Goal: Task Accomplishment & Management: Manage account settings

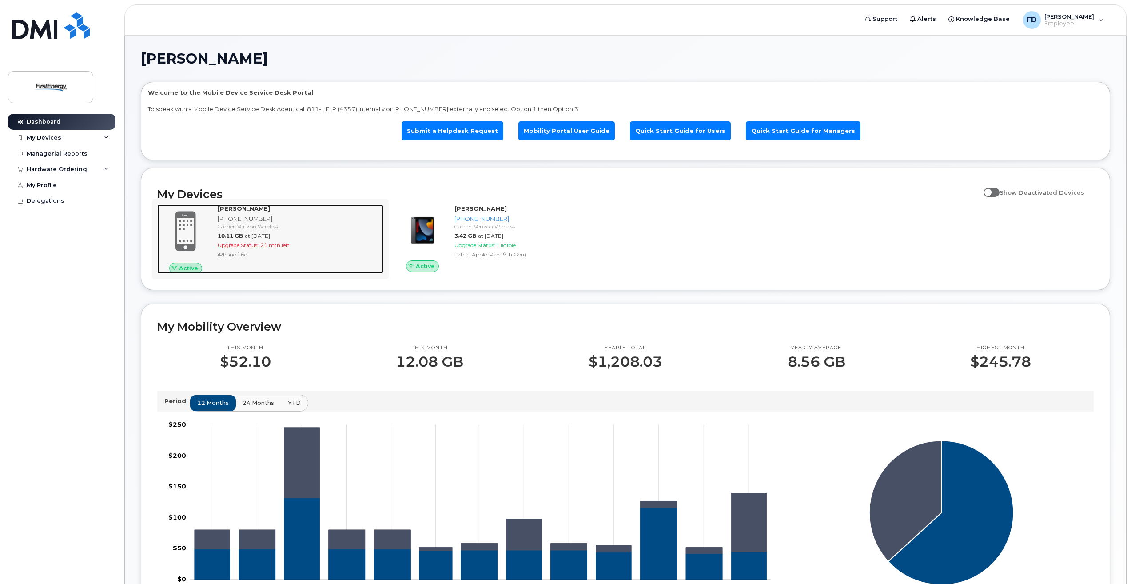
click at [236, 222] on div "[PHONE_NUMBER]" at bounding box center [299, 219] width 162 height 8
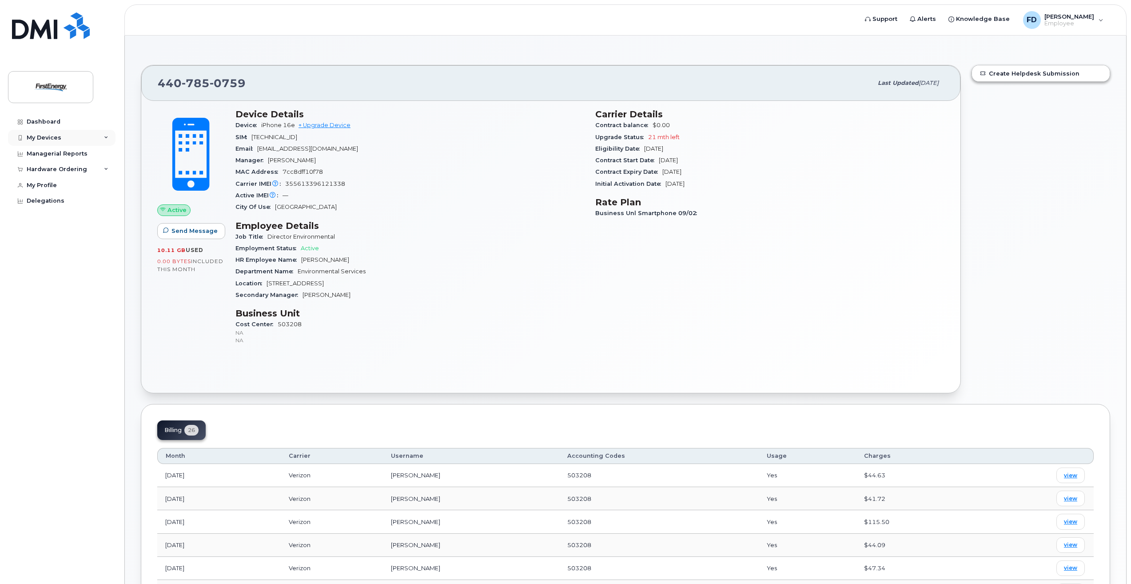
click at [104, 138] on icon at bounding box center [106, 138] width 4 height 4
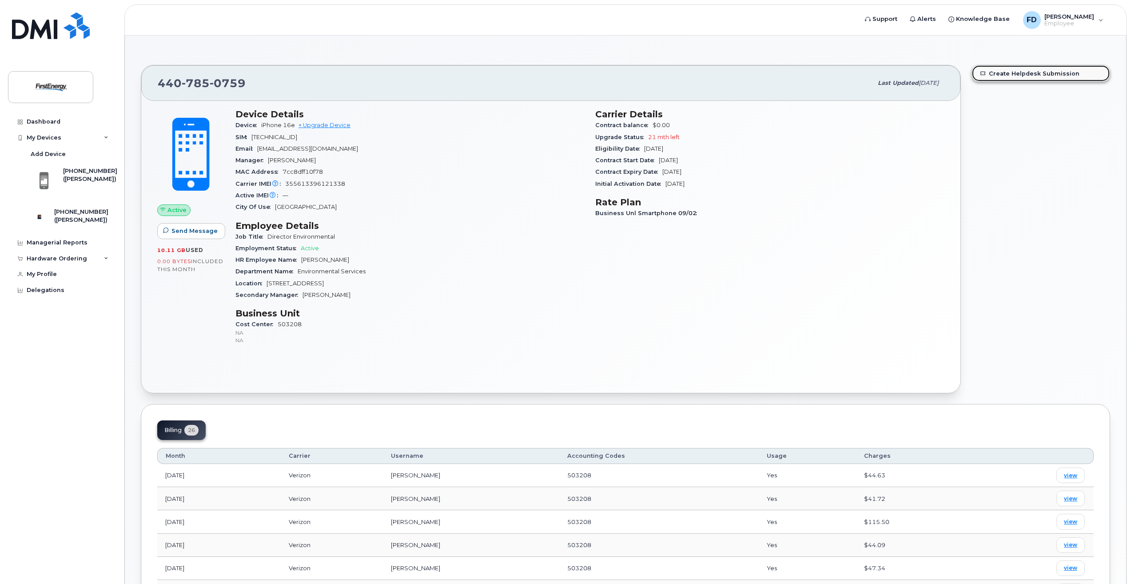
click at [1025, 76] on link "Create Helpdesk Submission" at bounding box center [1041, 73] width 138 height 16
click at [81, 178] on div "([PERSON_NAME])" at bounding box center [90, 179] width 54 height 8
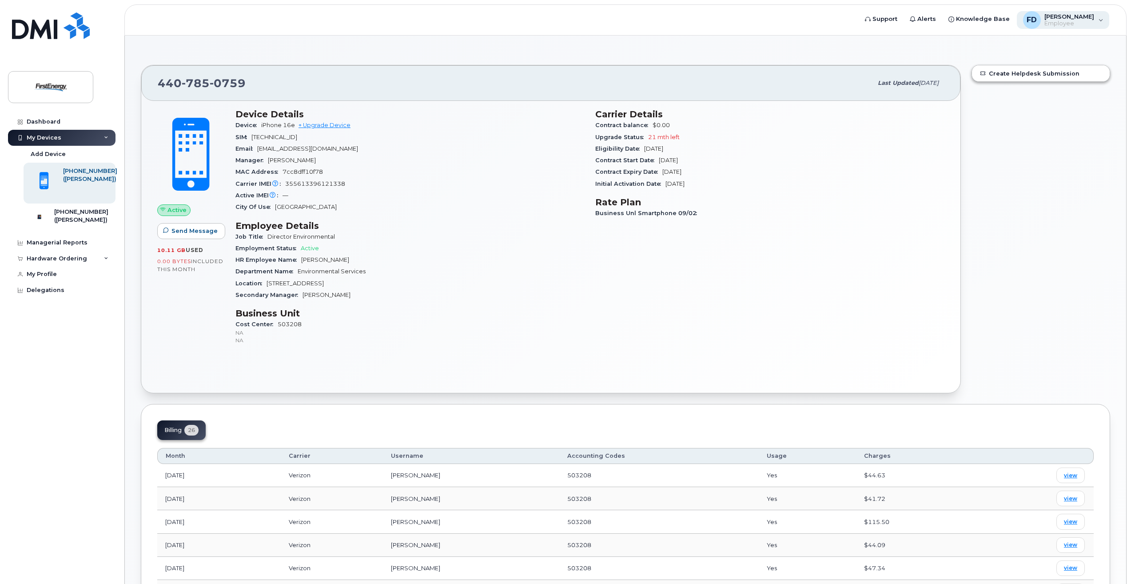
click at [1101, 18] on div "[PERSON_NAME], [PERSON_NAME]" at bounding box center [1063, 20] width 93 height 18
click at [1041, 154] on div "Create Helpdesk Submission" at bounding box center [1040, 229] width 149 height 339
click at [42, 294] on div "Delegations" at bounding box center [46, 290] width 38 height 7
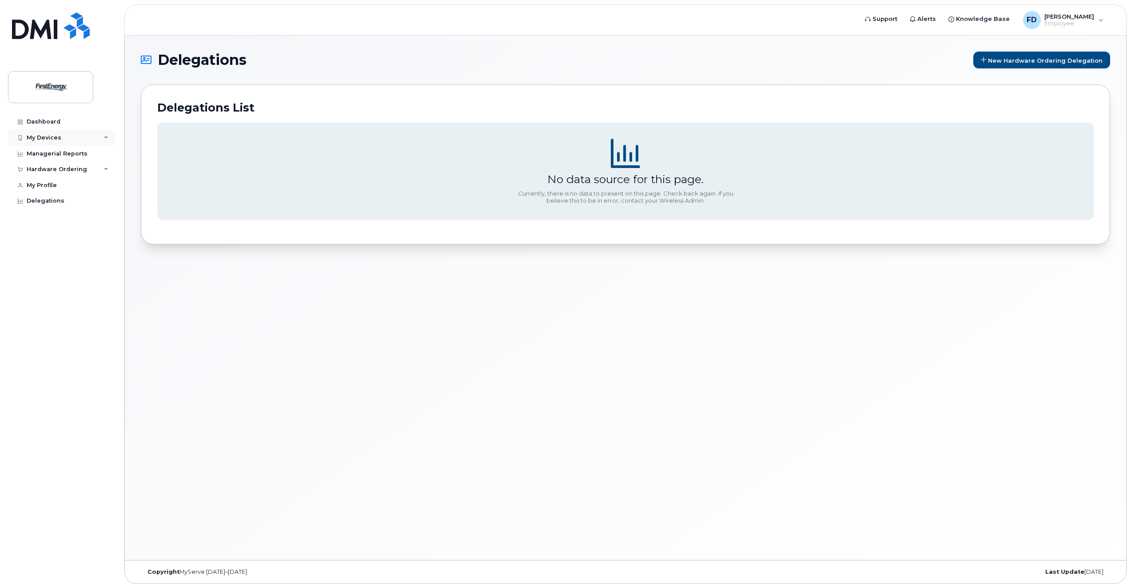
click at [38, 139] on div "My Devices" at bounding box center [44, 137] width 35 height 7
click at [81, 178] on div "([PERSON_NAME])" at bounding box center [90, 179] width 54 height 8
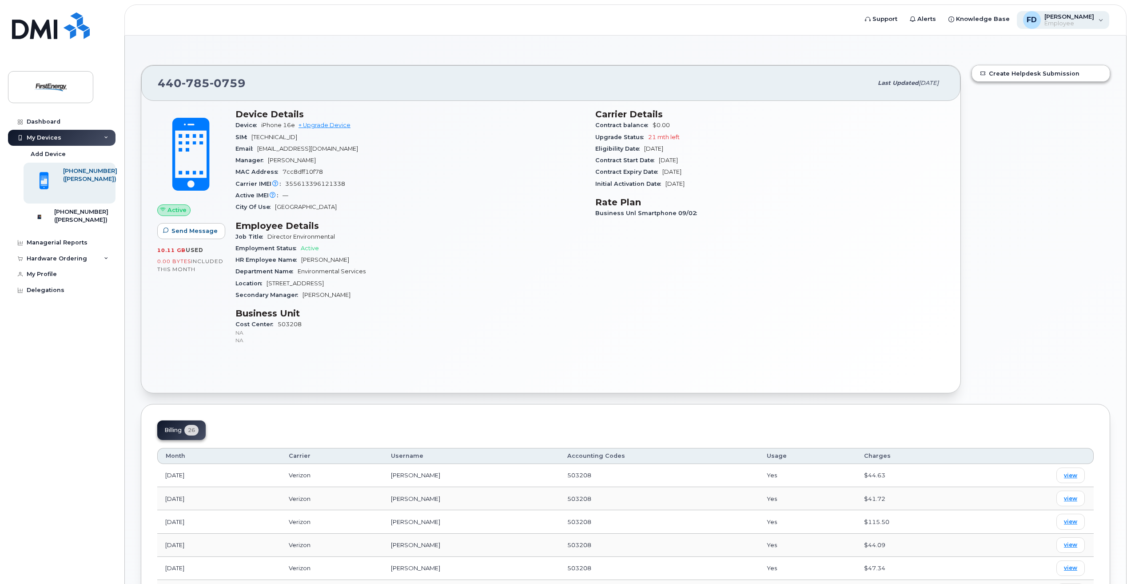
click at [1104, 20] on div "FD Frederick, Dave Employee" at bounding box center [1063, 20] width 93 height 18
click at [1025, 187] on div "Create Helpdesk Submission" at bounding box center [1040, 229] width 149 height 339
click at [67, 215] on div "[PHONE_NUMBER]" at bounding box center [81, 212] width 54 height 8
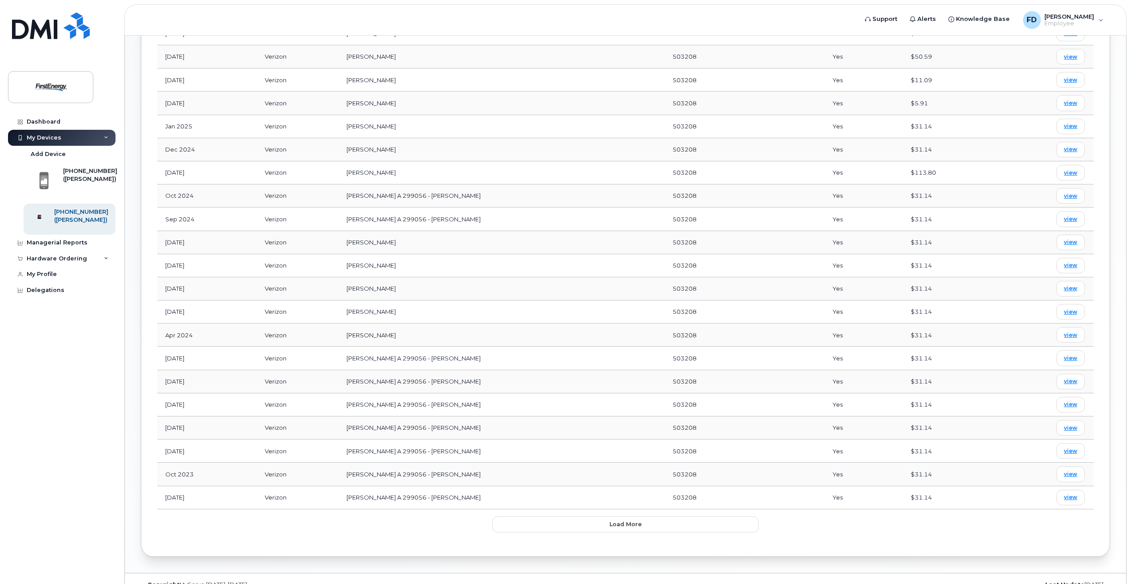
scroll to position [552, 0]
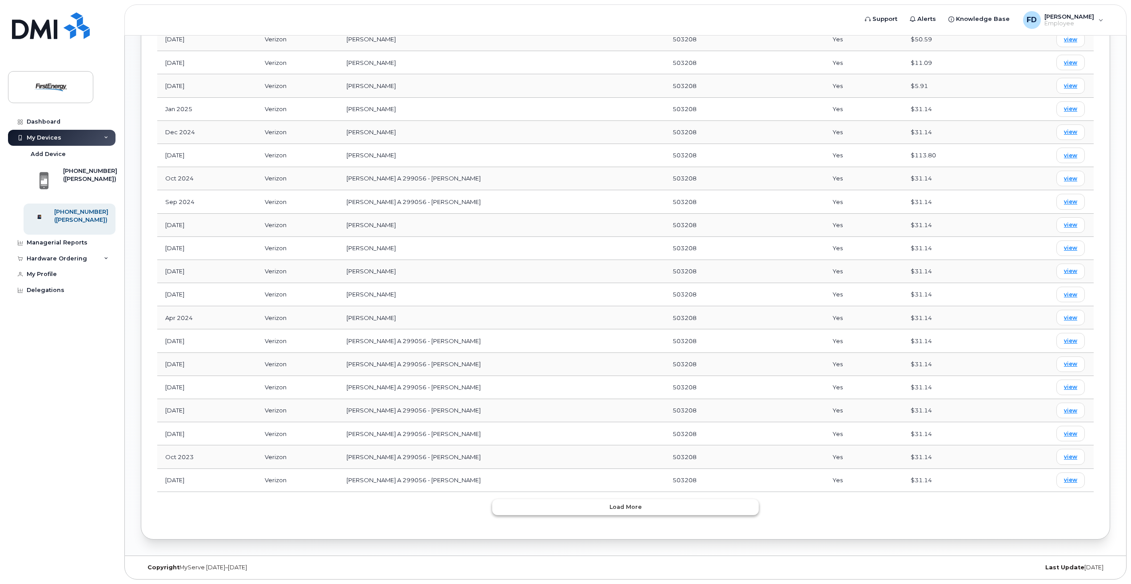
click at [635, 504] on span "Load more" at bounding box center [626, 506] width 32 height 8
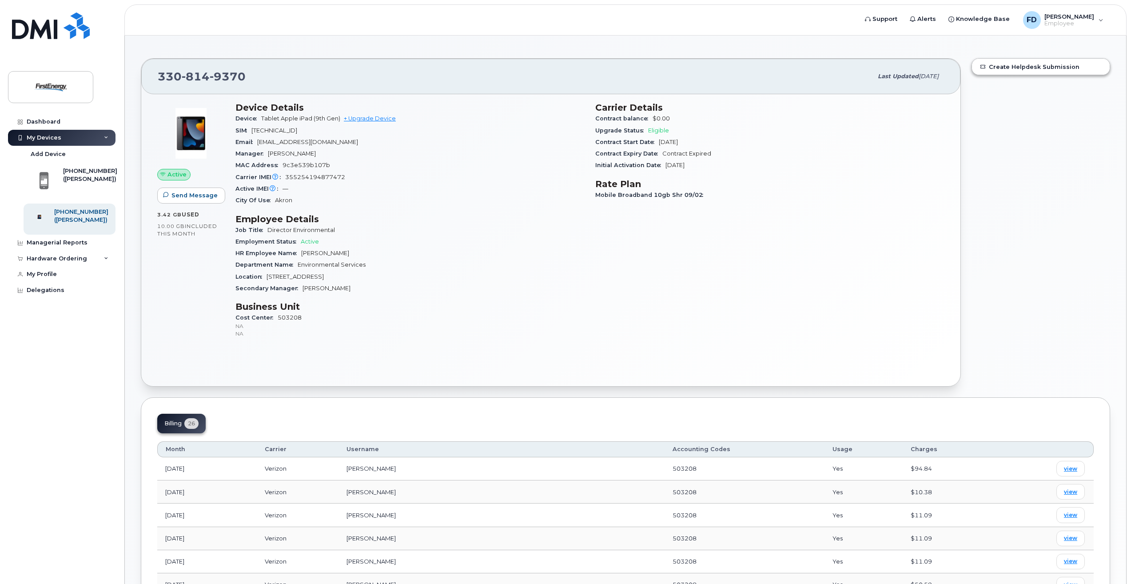
scroll to position [0, 0]
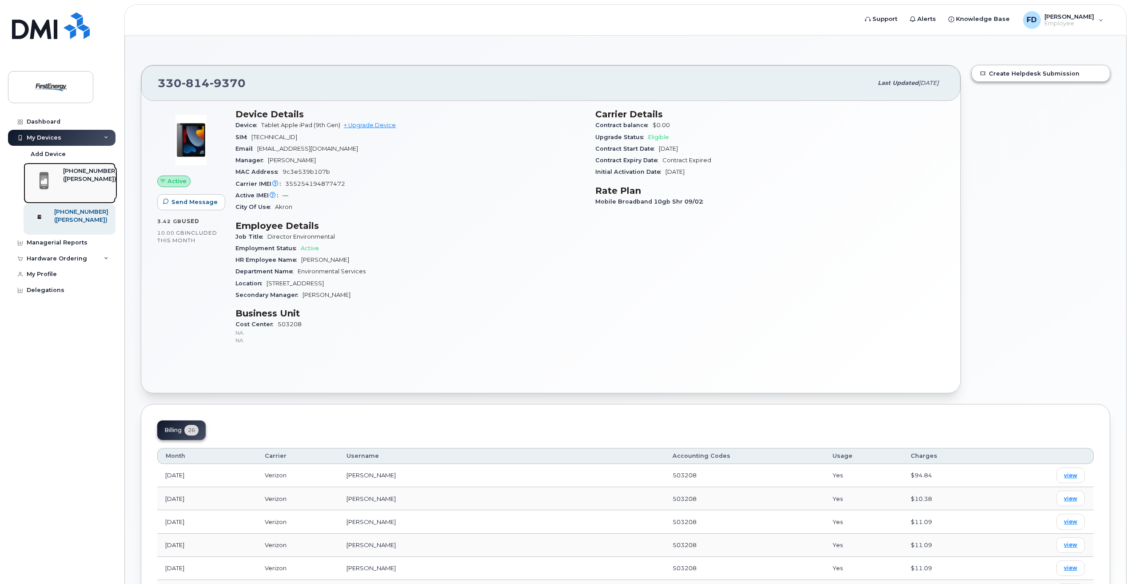
click at [82, 172] on div "[PHONE_NUMBER]" at bounding box center [90, 171] width 54 height 8
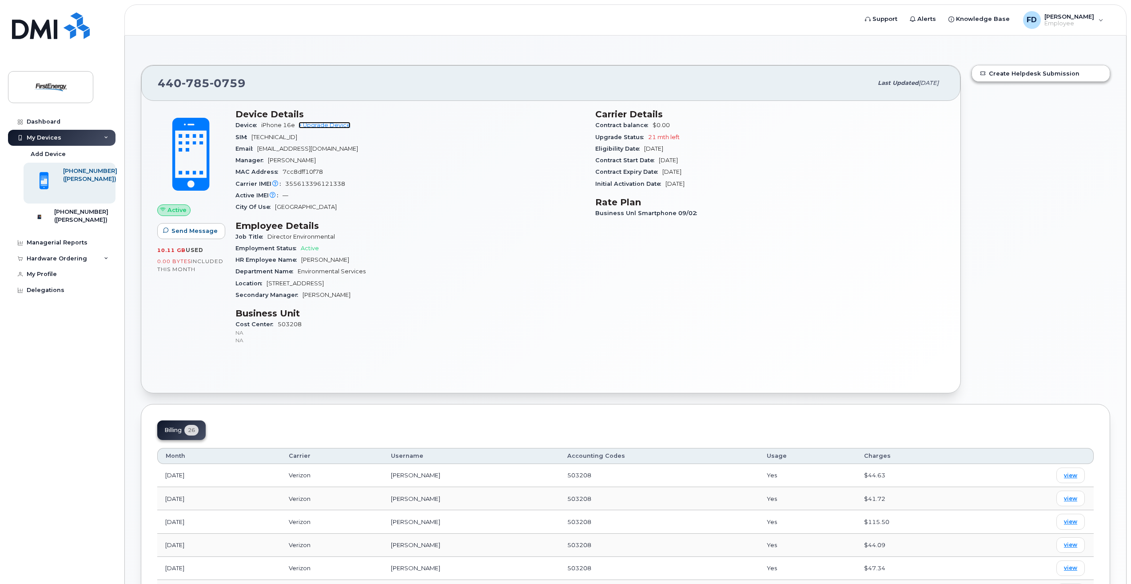
click at [329, 126] on link "+ Upgrade Device" at bounding box center [325, 125] width 52 height 7
click at [1100, 19] on div "FD Frederick, Dave Employee" at bounding box center [1063, 20] width 93 height 18
click at [1045, 206] on div "Create Helpdesk Submission" at bounding box center [1040, 229] width 149 height 339
click at [106, 261] on icon at bounding box center [106, 258] width 4 height 4
click at [34, 312] on div "My Profile" at bounding box center [42, 308] width 30 height 7
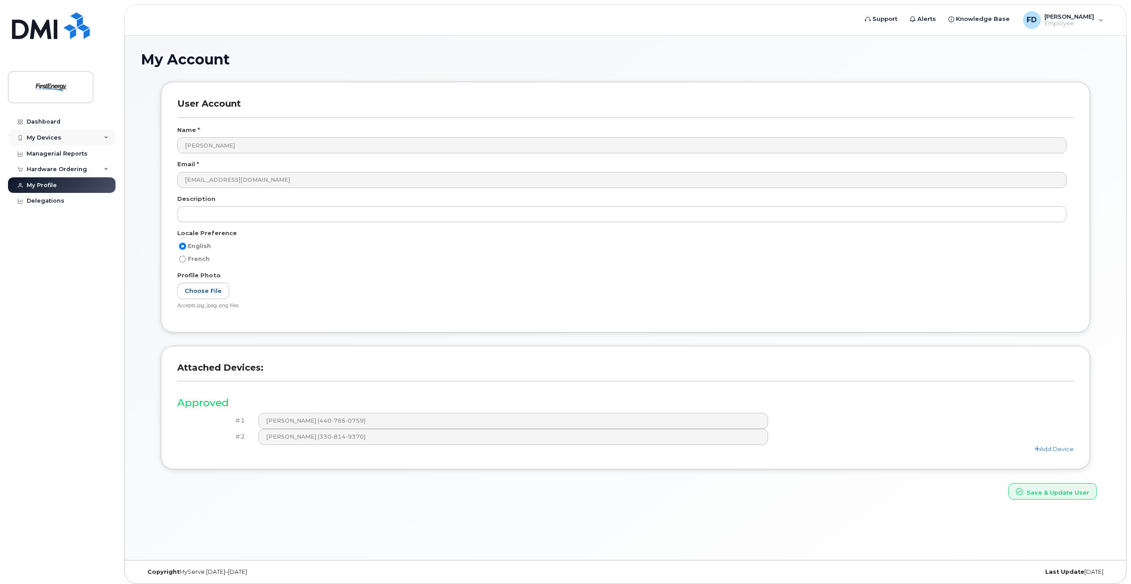
click at [41, 133] on div "My Devices" at bounding box center [62, 138] width 108 height 16
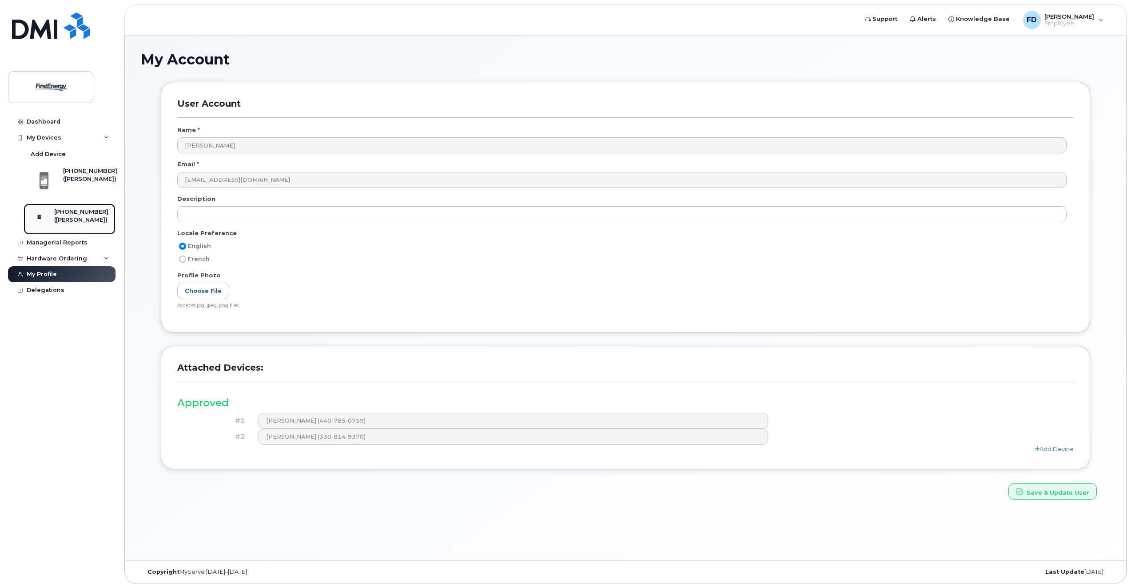
click at [66, 217] on div "([PERSON_NAME])" at bounding box center [81, 220] width 54 height 8
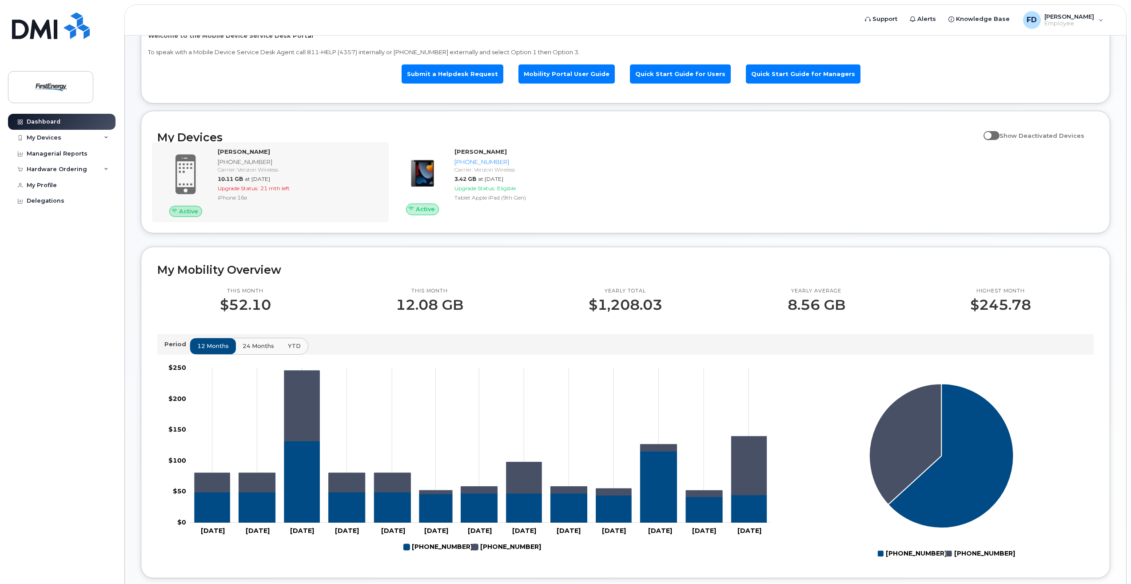
scroll to position [89, 0]
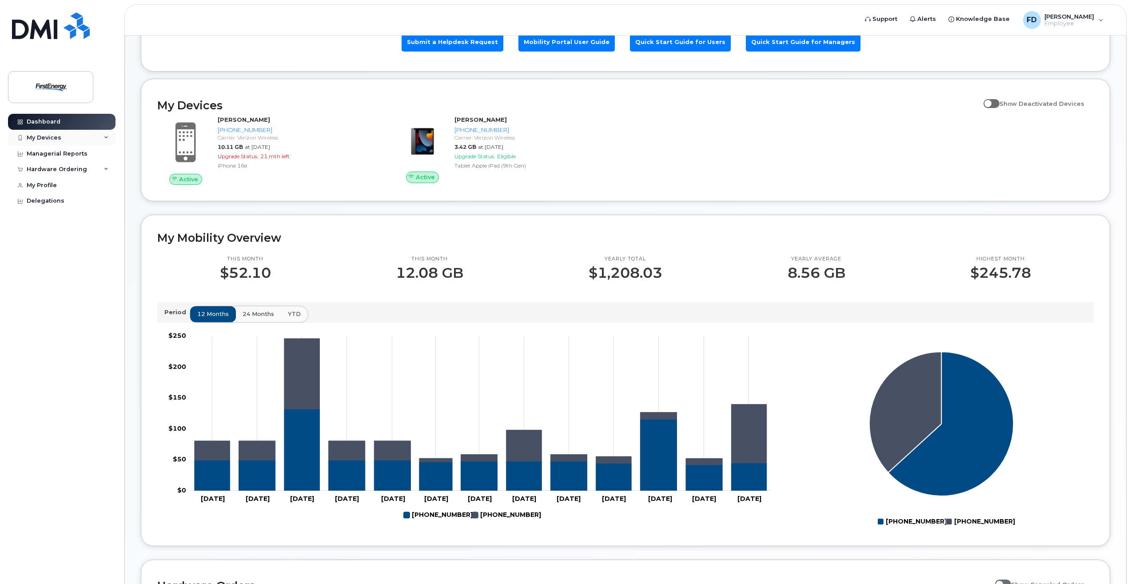
click at [40, 137] on div "My Devices" at bounding box center [44, 137] width 35 height 7
click at [79, 183] on div "([PERSON_NAME])" at bounding box center [90, 179] width 54 height 8
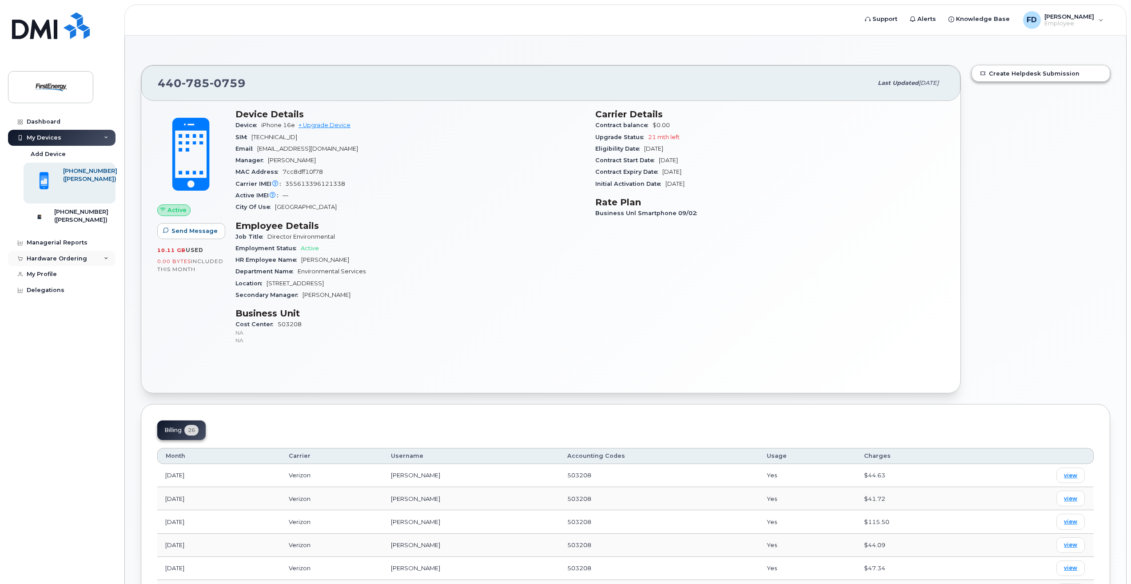
click at [108, 263] on div "Hardware Ordering" at bounding box center [62, 259] width 108 height 16
click at [52, 278] on div "My Orders" at bounding box center [47, 275] width 32 height 8
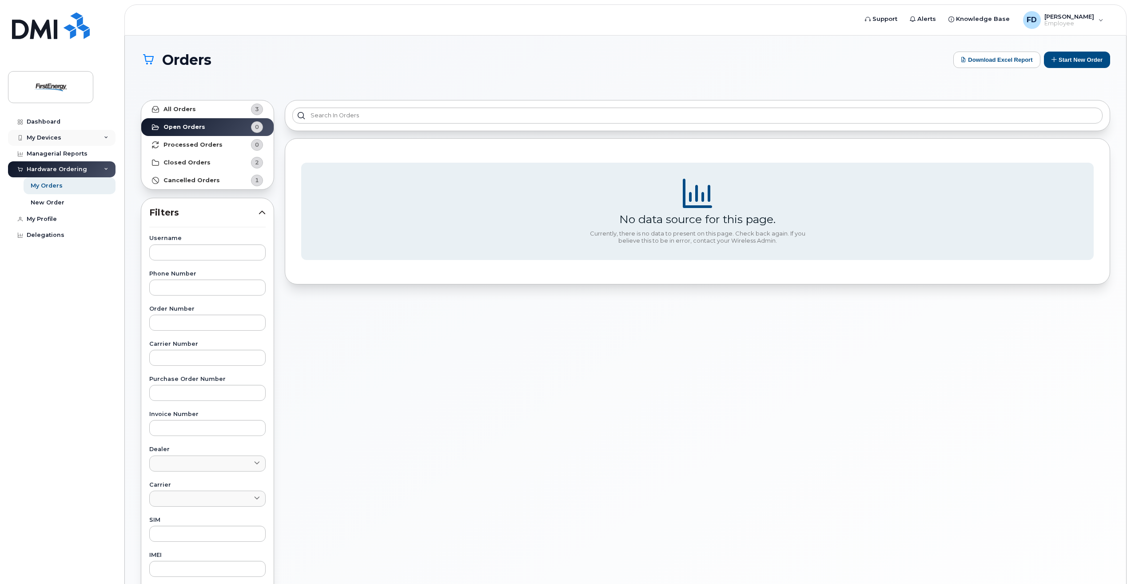
click at [52, 138] on div "My Devices" at bounding box center [44, 137] width 35 height 7
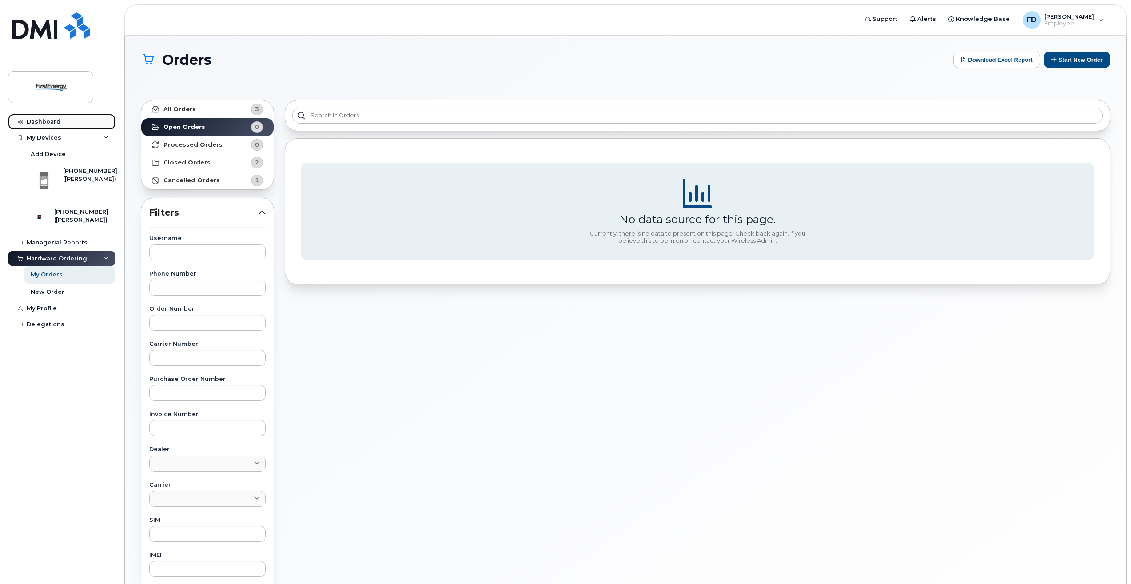
click at [52, 117] on link "Dashboard" at bounding box center [62, 122] width 108 height 16
